Goal: Information Seeking & Learning: Learn about a topic

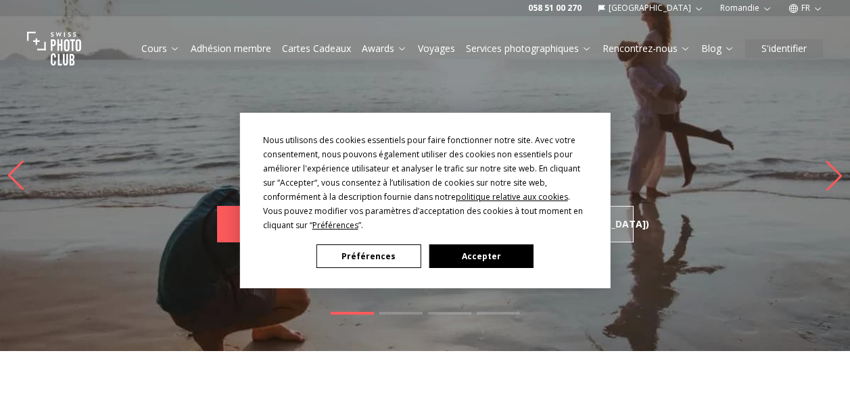
click at [458, 246] on button "Accepter" at bounding box center [480, 257] width 104 height 24
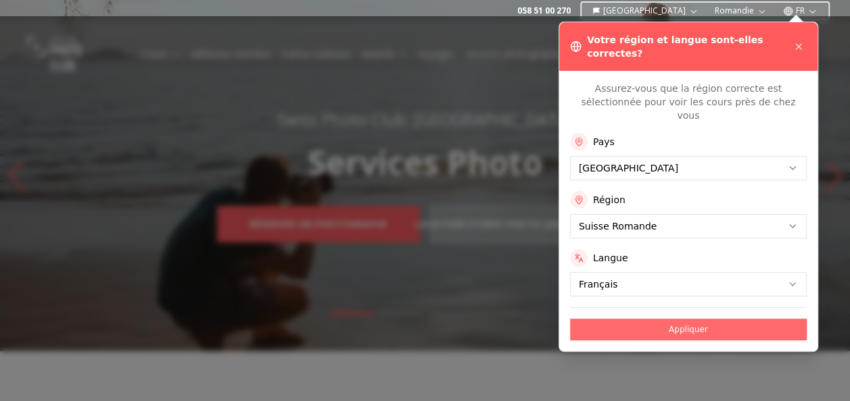
click at [676, 319] on button "Appliquer" at bounding box center [688, 330] width 237 height 22
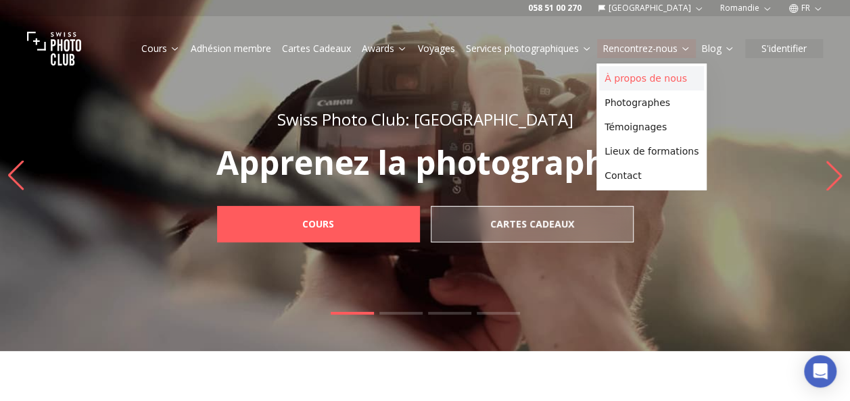
click at [647, 82] on link "À propos de nous" at bounding box center [651, 78] width 105 height 24
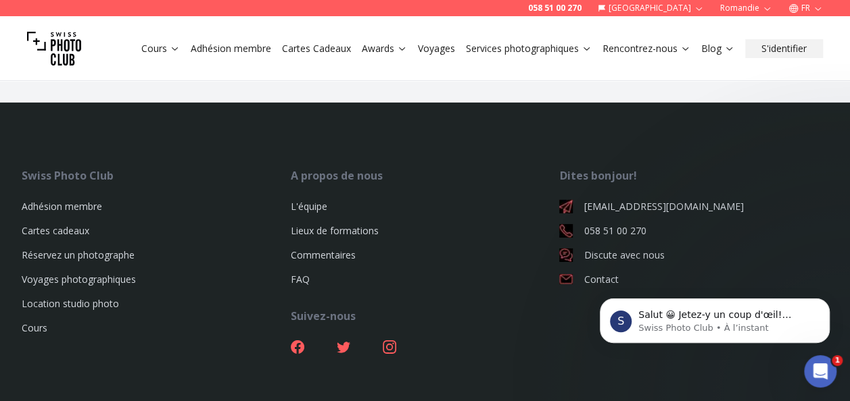
scroll to position [2128, 0]
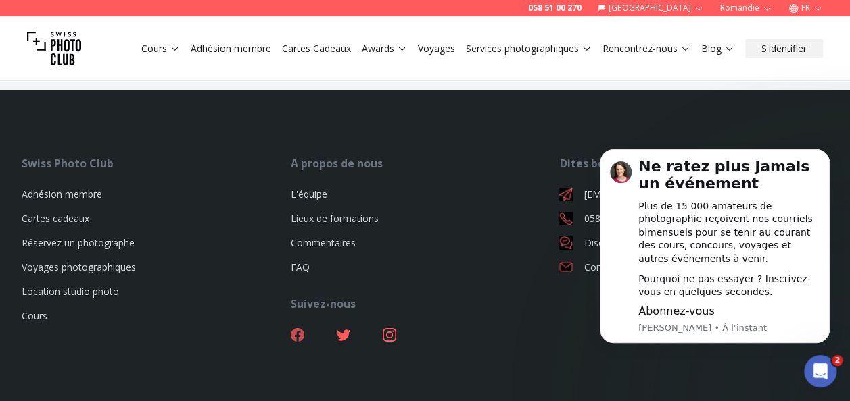
click at [295, 334] on icon at bounding box center [298, 335] width 14 height 14
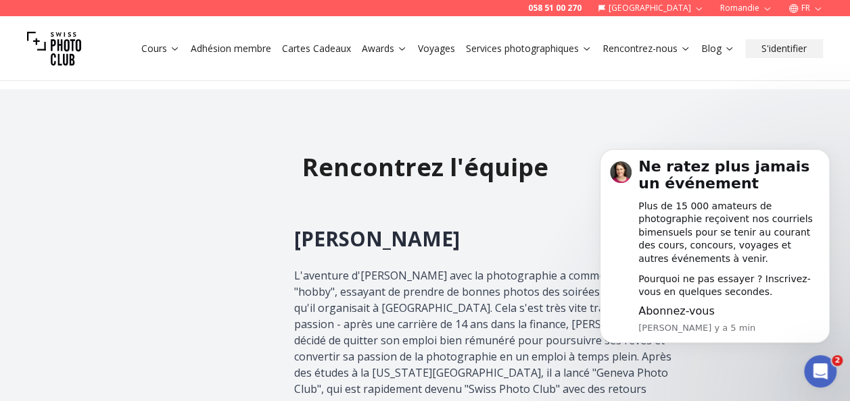
scroll to position [0, 0]
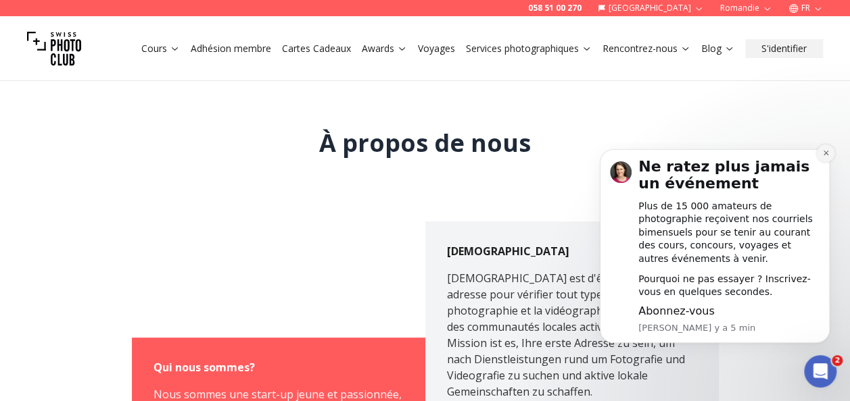
click at [827, 162] on button "Dismiss notification" at bounding box center [825, 154] width 18 height 18
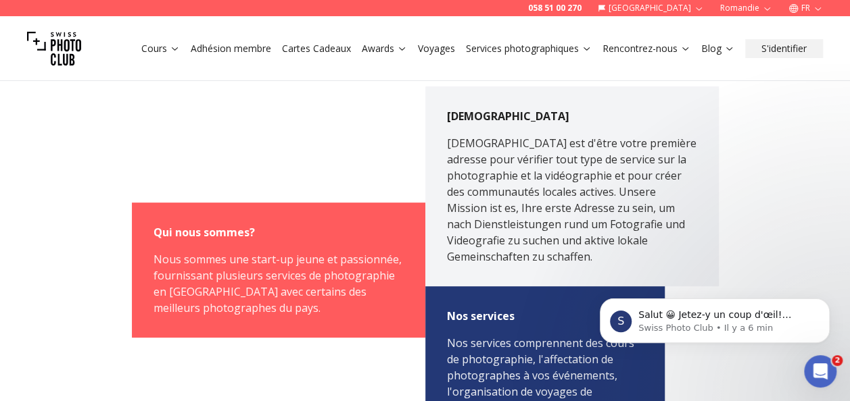
scroll to position [41, 0]
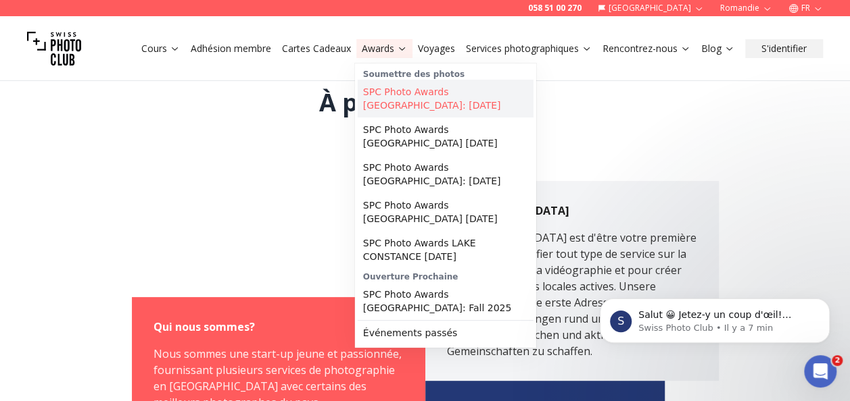
click at [414, 101] on link "SPC Photo Awards [GEOGRAPHIC_DATA]: [DATE]" at bounding box center [446, 99] width 176 height 38
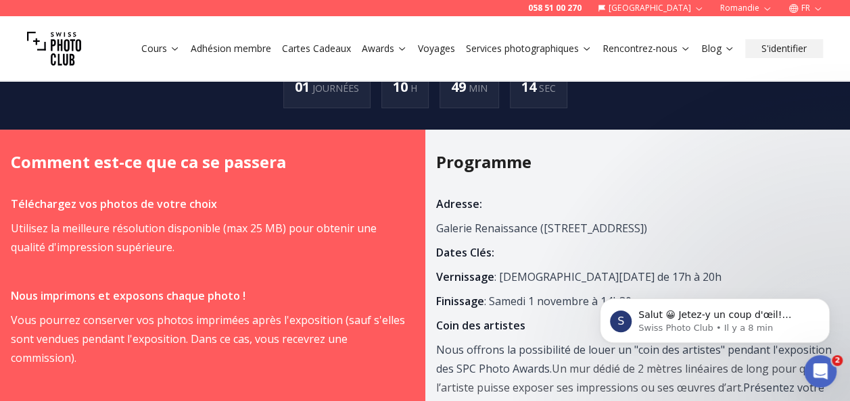
scroll to position [752, 0]
